Goal: Information Seeking & Learning: Understand process/instructions

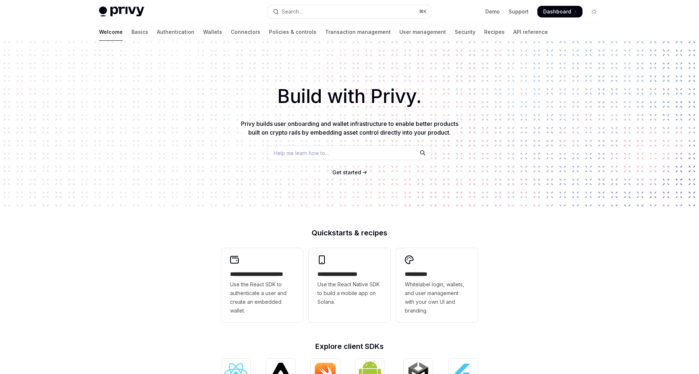
click at [132, 35] on link "Basics" at bounding box center [140, 31] width 17 height 17
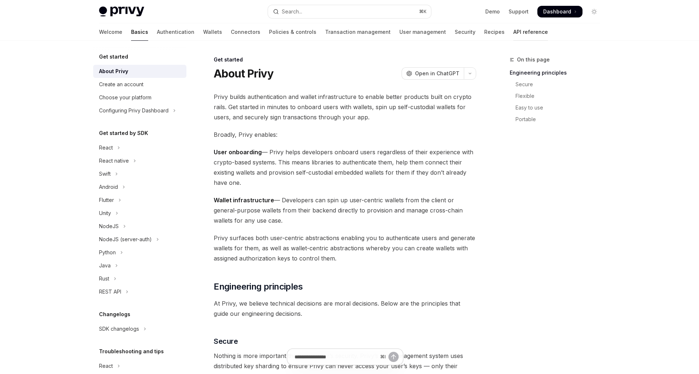
click at [514, 31] on link "API reference" at bounding box center [531, 31] width 35 height 17
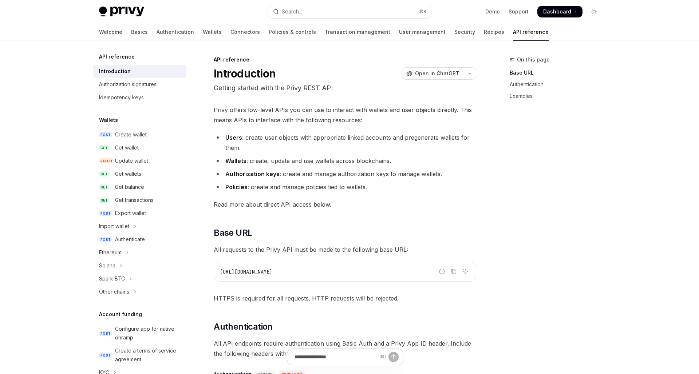
click at [459, 30] on div "Welcome Basics Authentication Wallets Connectors Policies & controls Transactio…" at bounding box center [324, 31] width 450 height 17
click at [484, 30] on link "Recipes" at bounding box center [494, 31] width 20 height 17
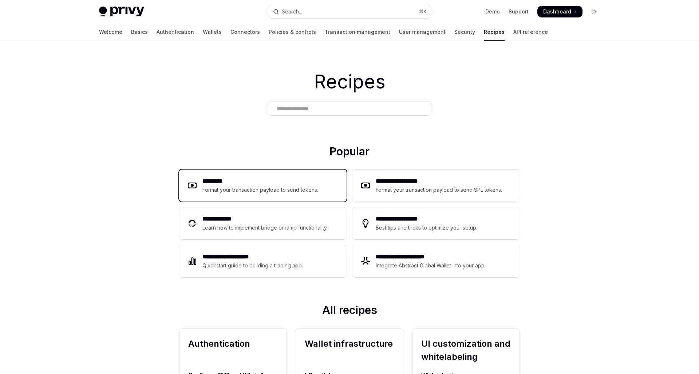
click at [234, 186] on div "Format your transaction payload to send tokens." at bounding box center [261, 190] width 116 height 9
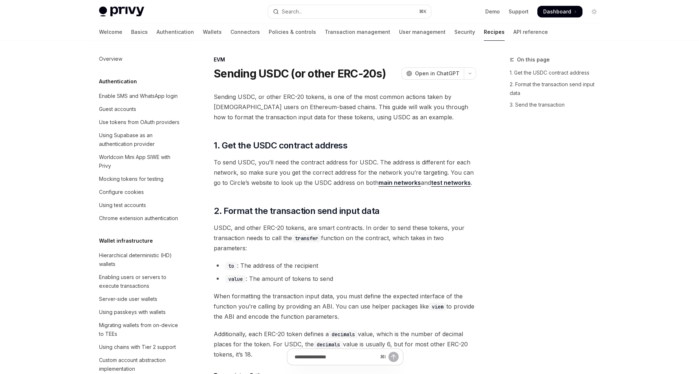
type textarea "*"
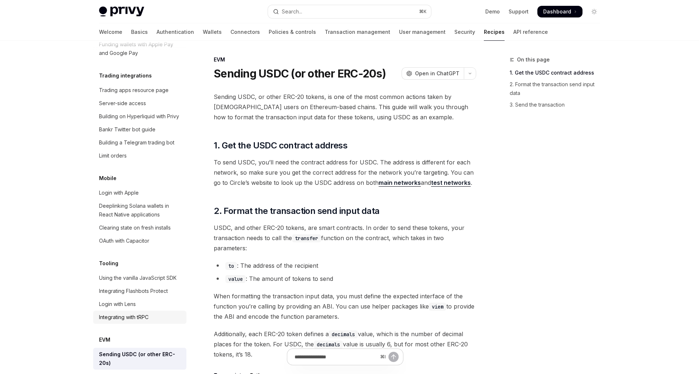
scroll to position [726, 0]
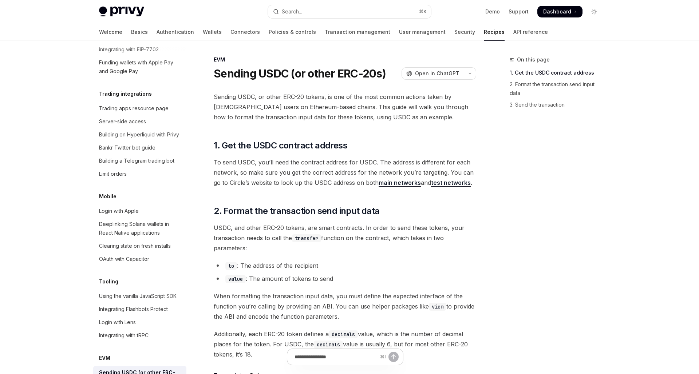
click at [275, 166] on span "To send USDC, you’ll need the contract address for USDC. The address is differe…" at bounding box center [345, 172] width 263 height 31
